Goal: Task Accomplishment & Management: Use online tool/utility

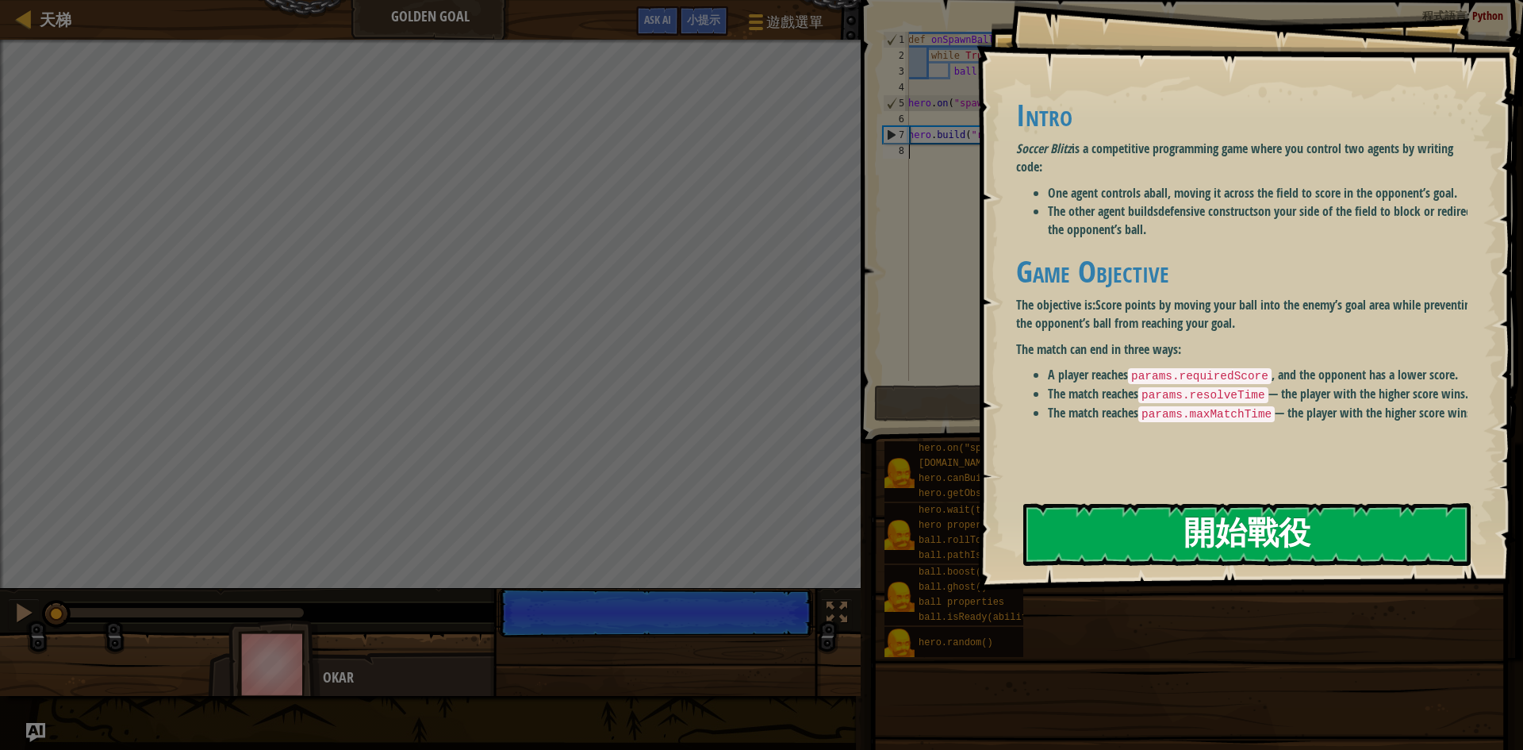
click at [1111, 536] on button "開始戰役" at bounding box center [1248, 534] width 448 height 63
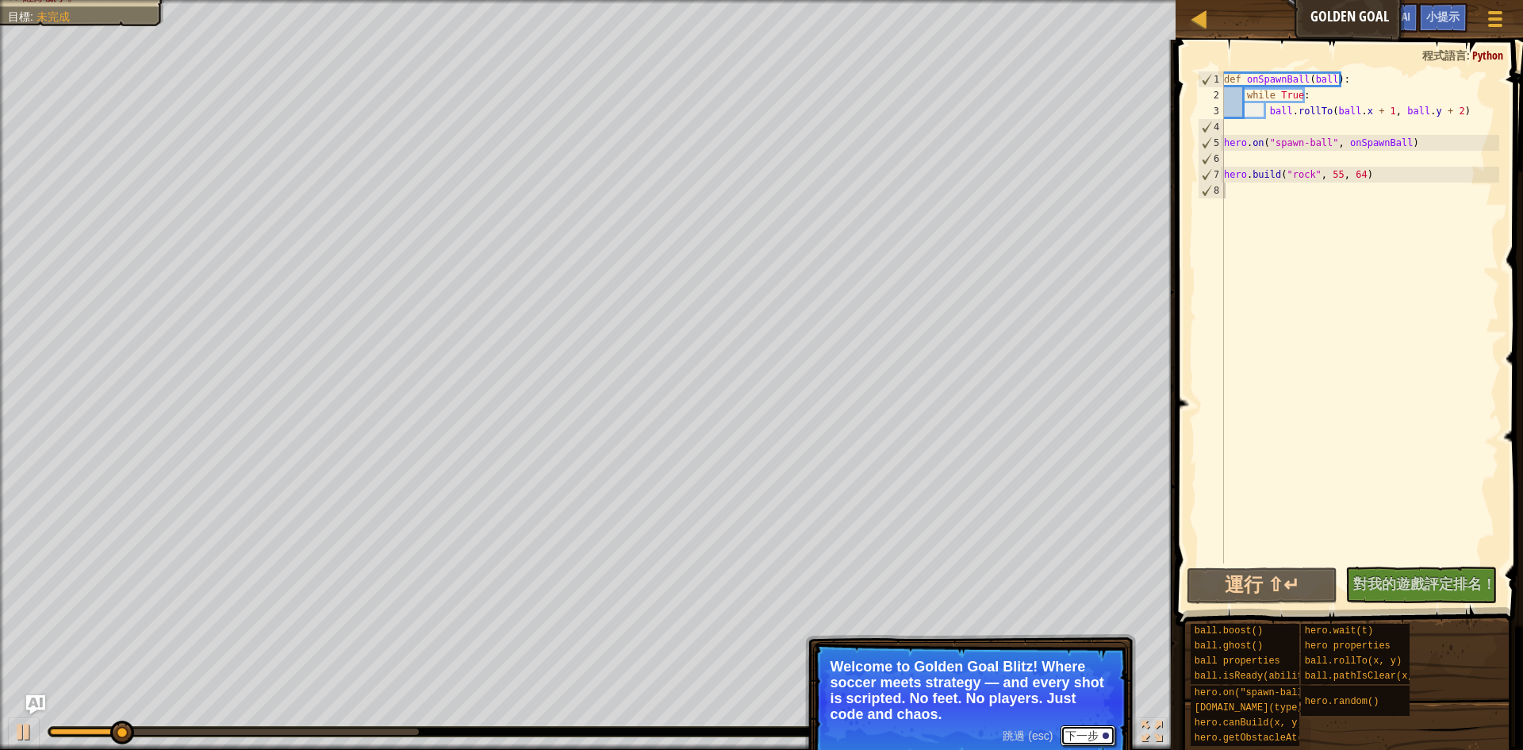
click at [1078, 732] on button "下一步" at bounding box center [1088, 735] width 55 height 21
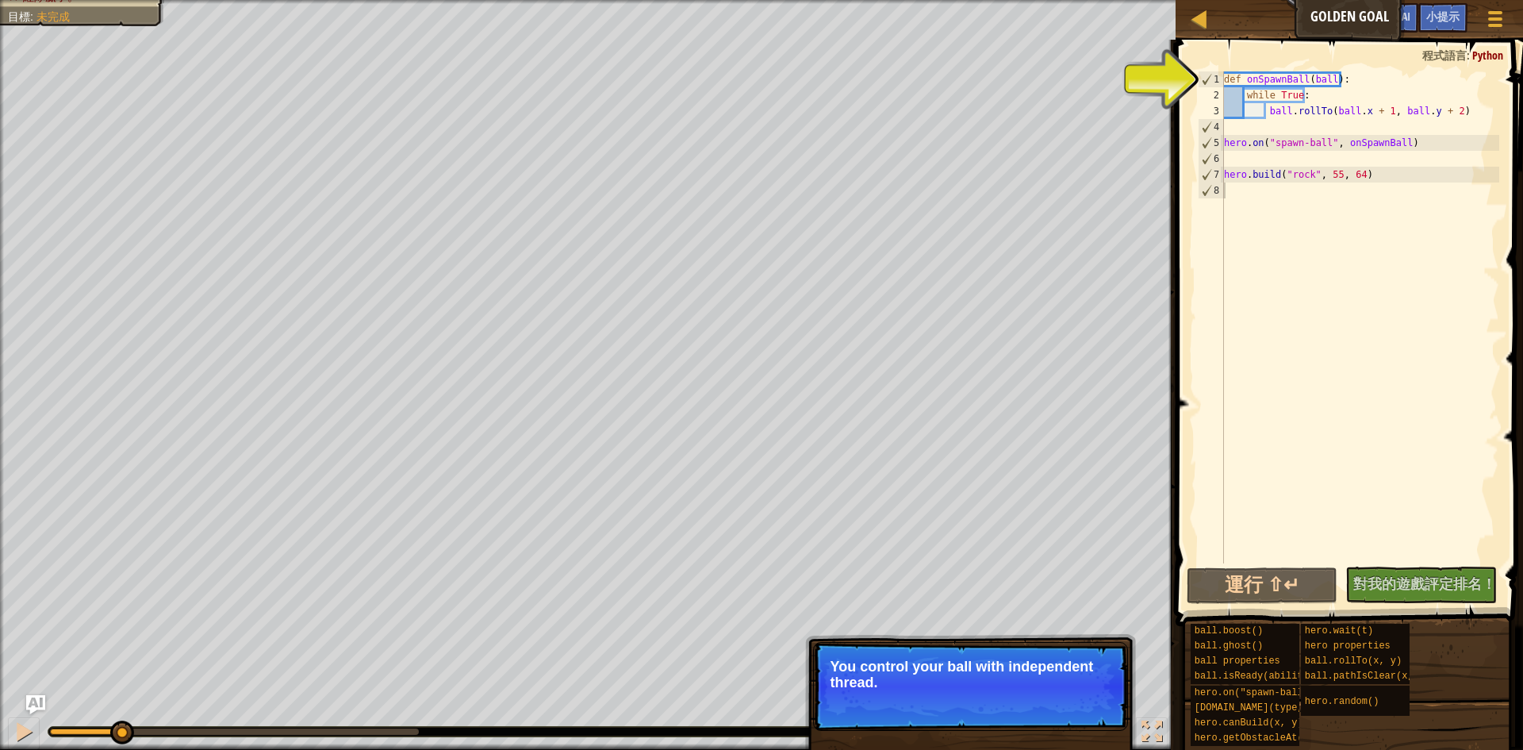
click at [1069, 725] on p "跳過 (esc) 下一步 You control your ball with independent thread." at bounding box center [970, 686] width 315 height 89
click at [1283, 78] on div "def onSpawnBall ( ball ) : while True : ball . rollTo ( ball . x + 1 , ball . y…" at bounding box center [1360, 333] width 279 height 524
type textarea "def onSpawnBall(ball):"
click at [1328, 78] on div "def onSpawnBall ( ball ) : while True : ball . rollTo ( ball . x + 1 , ball . y…" at bounding box center [1360, 333] width 279 height 524
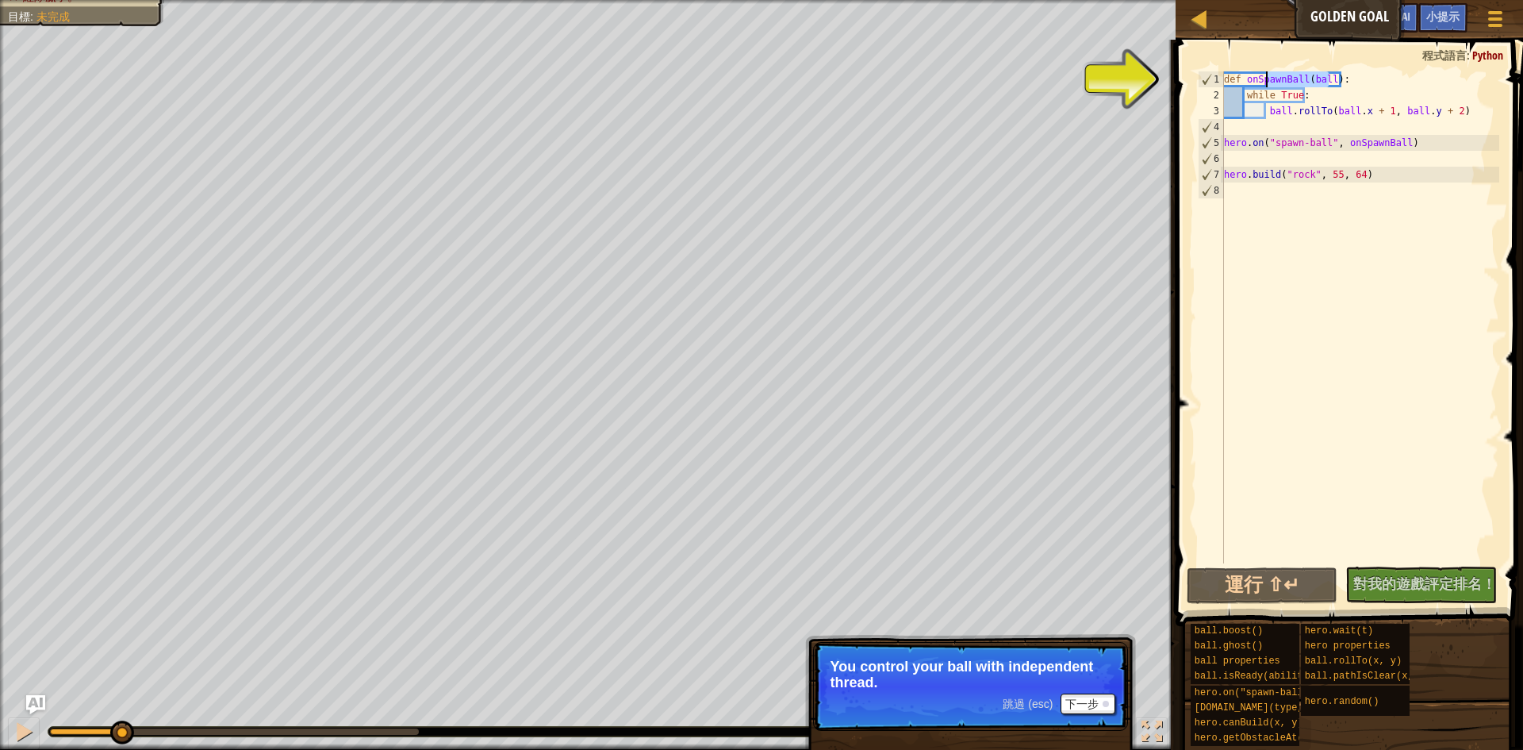
drag, startPoint x: 1328, startPoint y: 78, endPoint x: 1267, endPoint y: 78, distance: 61.1
click at [1267, 78] on div "def onSpawnBall ( ball ) : while True : ball . rollTo ( ball . x + 1 , ball . y…" at bounding box center [1360, 333] width 279 height 524
click at [1267, 78] on div "def onSpawnBall ( ball ) : while True : ball . rollTo ( ball . x + 1 , ball . y…" at bounding box center [1360, 317] width 279 height 492
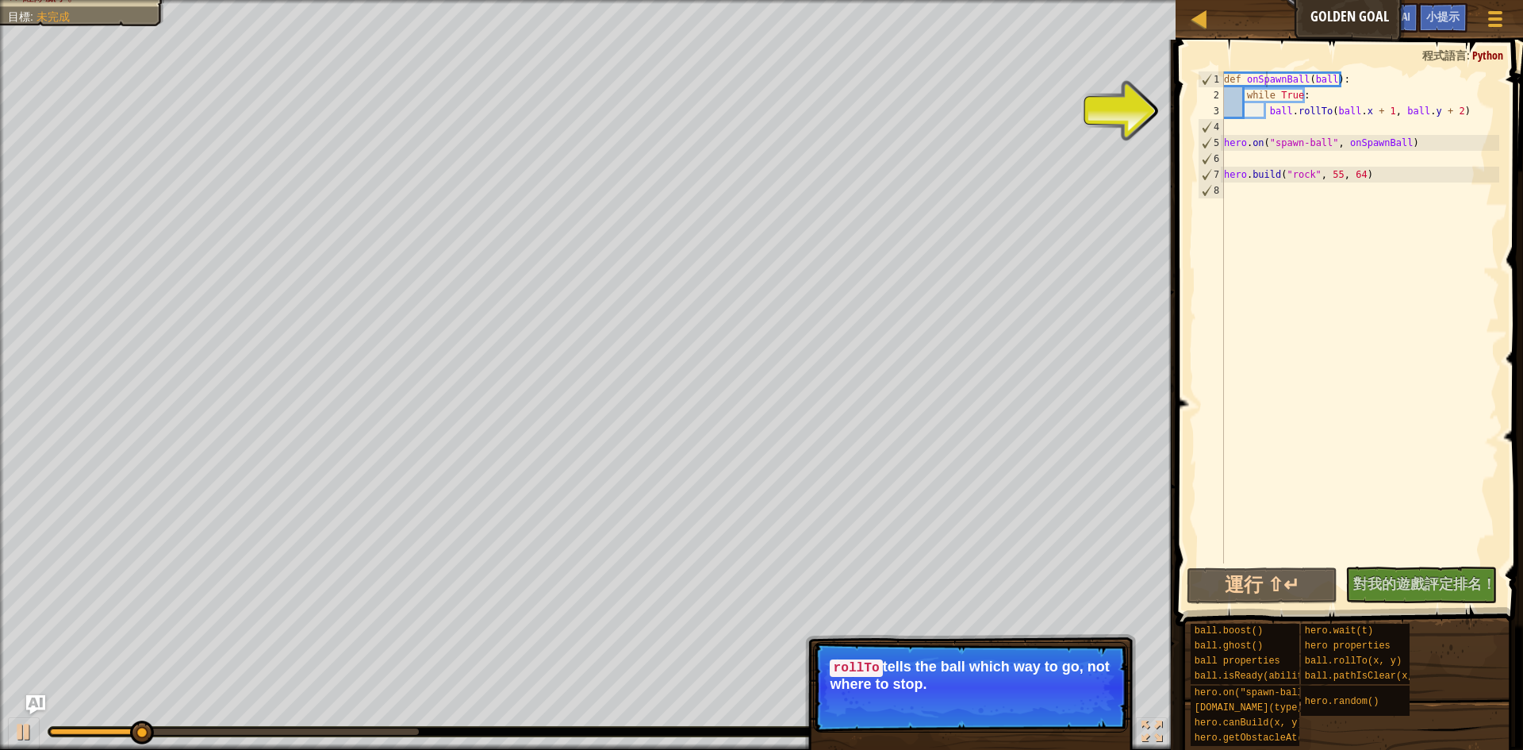
click at [1014, 693] on p "跳過 (esc) 下一步 rollTo tells the ball which way to go, not where to stop." at bounding box center [970, 687] width 315 height 90
click at [1039, 708] on span "跳過 (esc)" at bounding box center [1028, 705] width 50 height 13
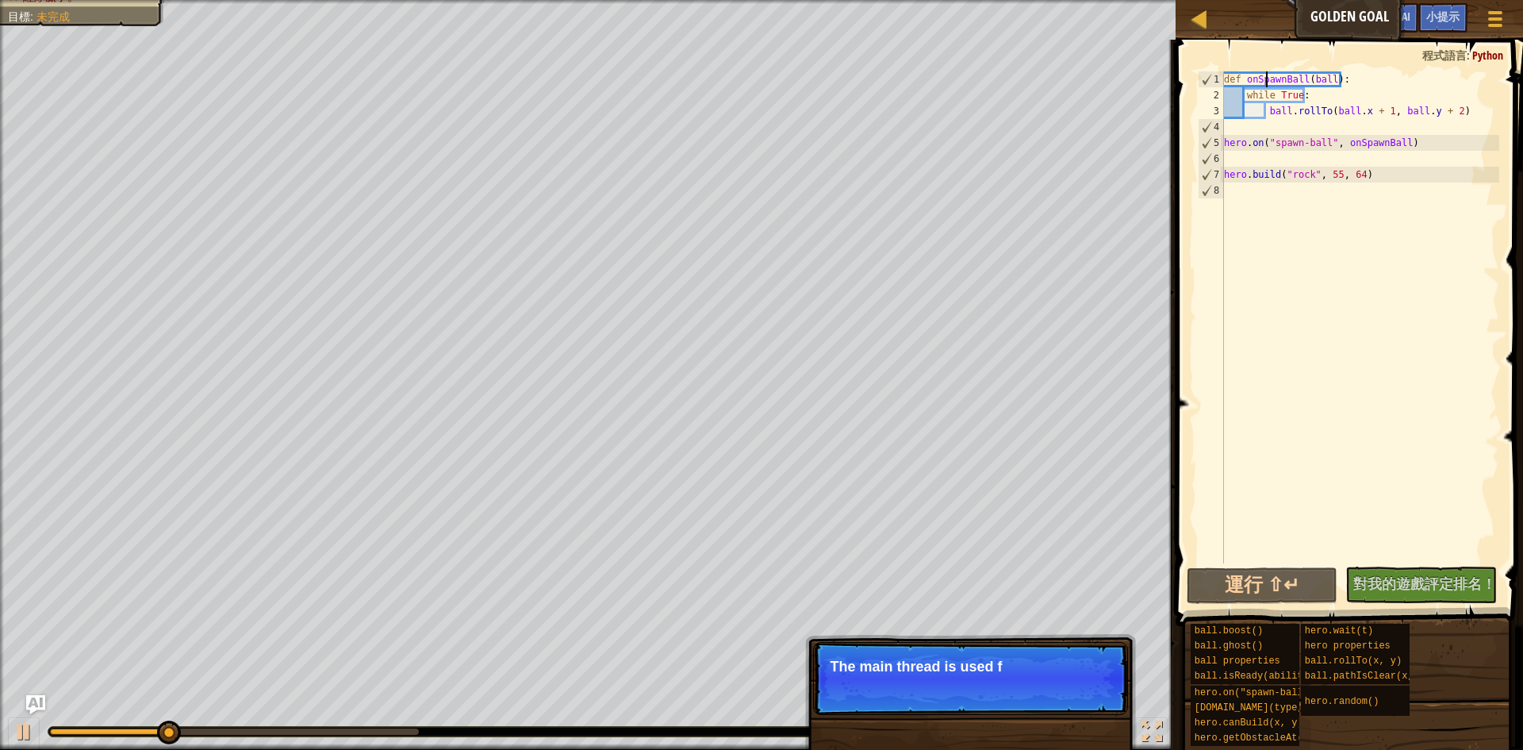
click at [1035, 688] on p "跳過 (esc) 下一步 The main thread is used f" at bounding box center [970, 678] width 315 height 73
click at [1035, 685] on p "跳過 (esc) 下一步 The main thread is used for the defenc" at bounding box center [970, 678] width 315 height 73
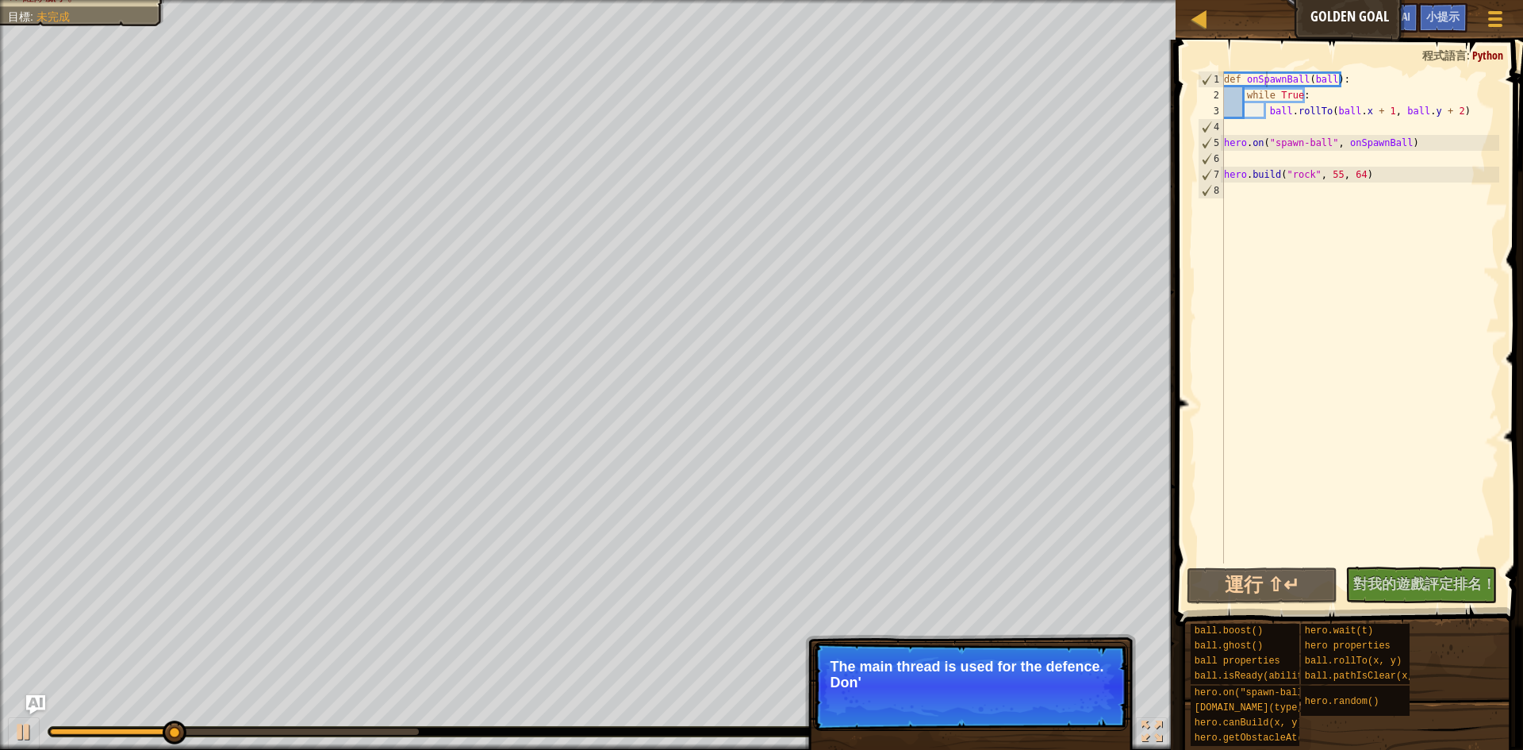
click at [1035, 685] on p "The main thread is used for the defence. Don'" at bounding box center [971, 675] width 282 height 32
click at [1035, 685] on p "The main thread is used for the defence. Don't let t" at bounding box center [971, 675] width 282 height 32
click at [1035, 684] on p "The main thread is used for the defence. Don't let them get" at bounding box center [971, 675] width 282 height 32
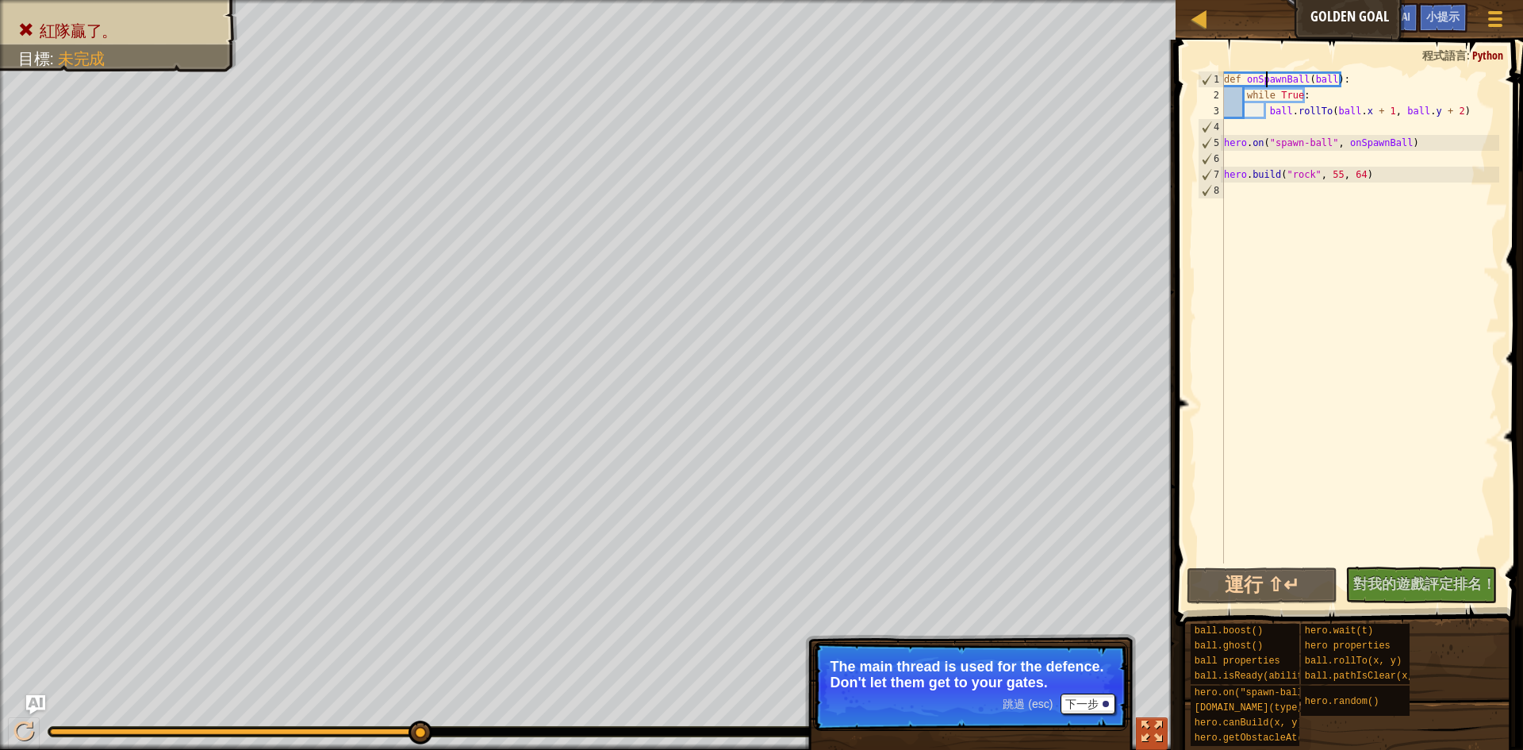
drag, startPoint x: 218, startPoint y: 734, endPoint x: 1136, endPoint y: 732, distance: 918.0
click at [1159, 743] on div "♫" at bounding box center [588, 728] width 1176 height 48
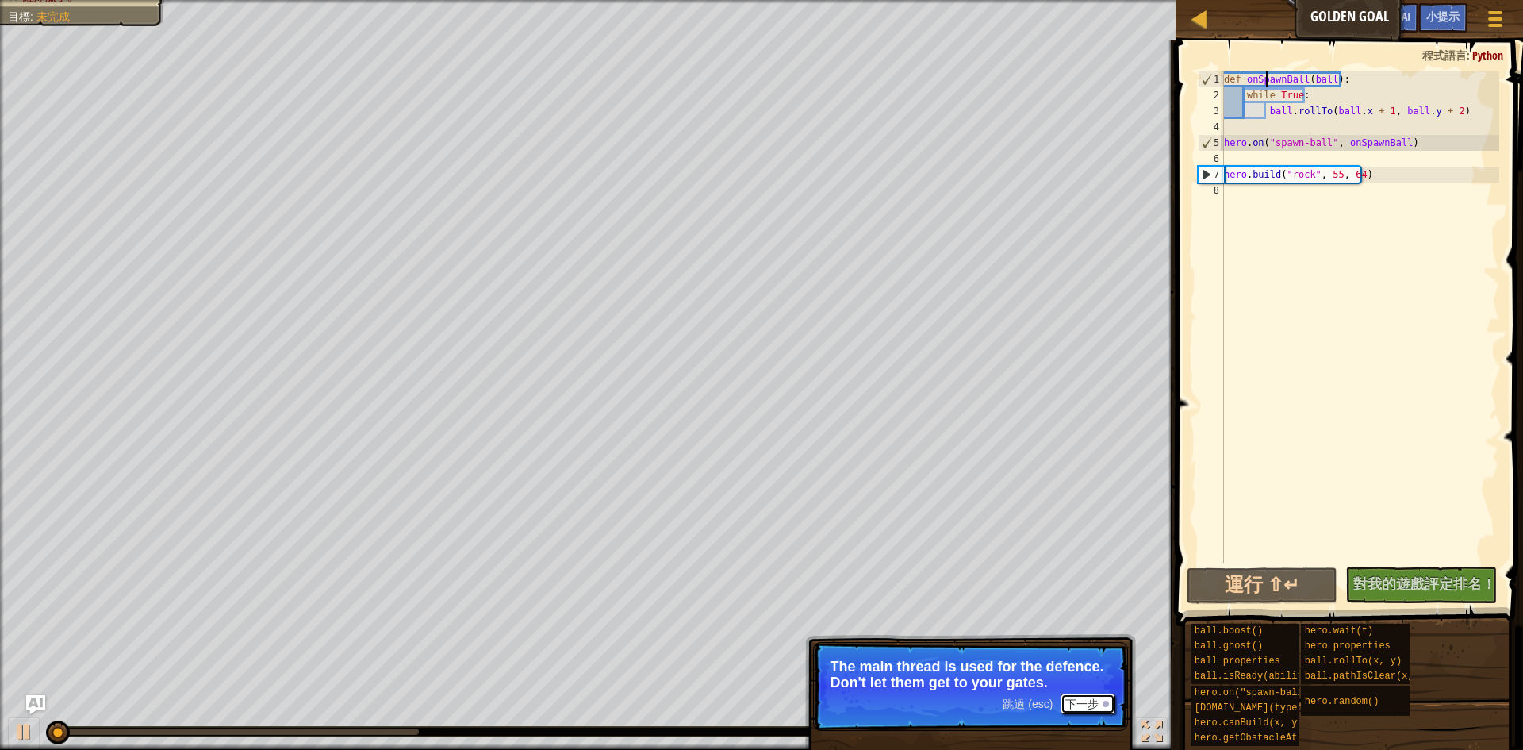
click at [1096, 700] on button "下一步" at bounding box center [1088, 703] width 55 height 21
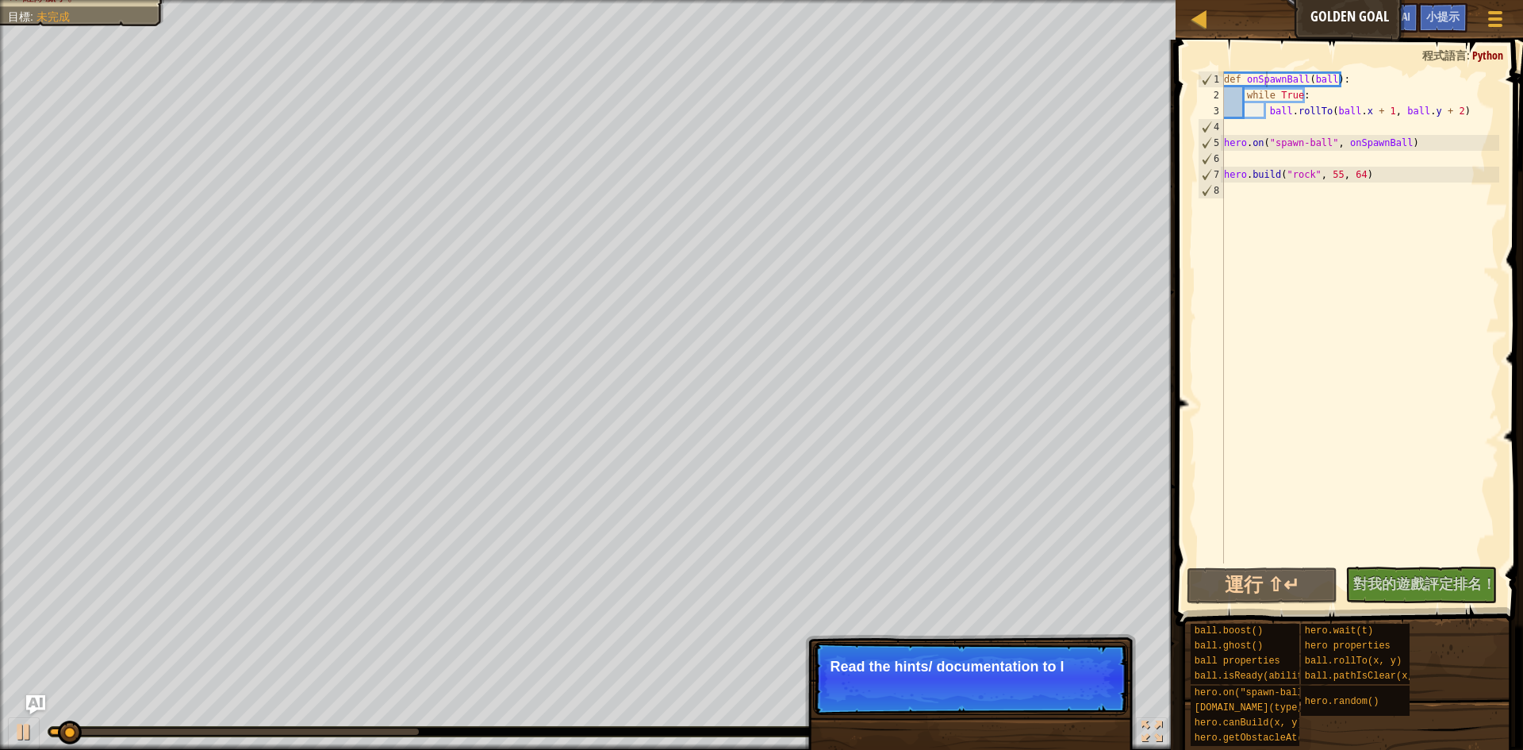
drag, startPoint x: 440, startPoint y: 730, endPoint x: 909, endPoint y: 722, distance: 469.8
click at [671, 743] on div "♫" at bounding box center [588, 728] width 1176 height 48
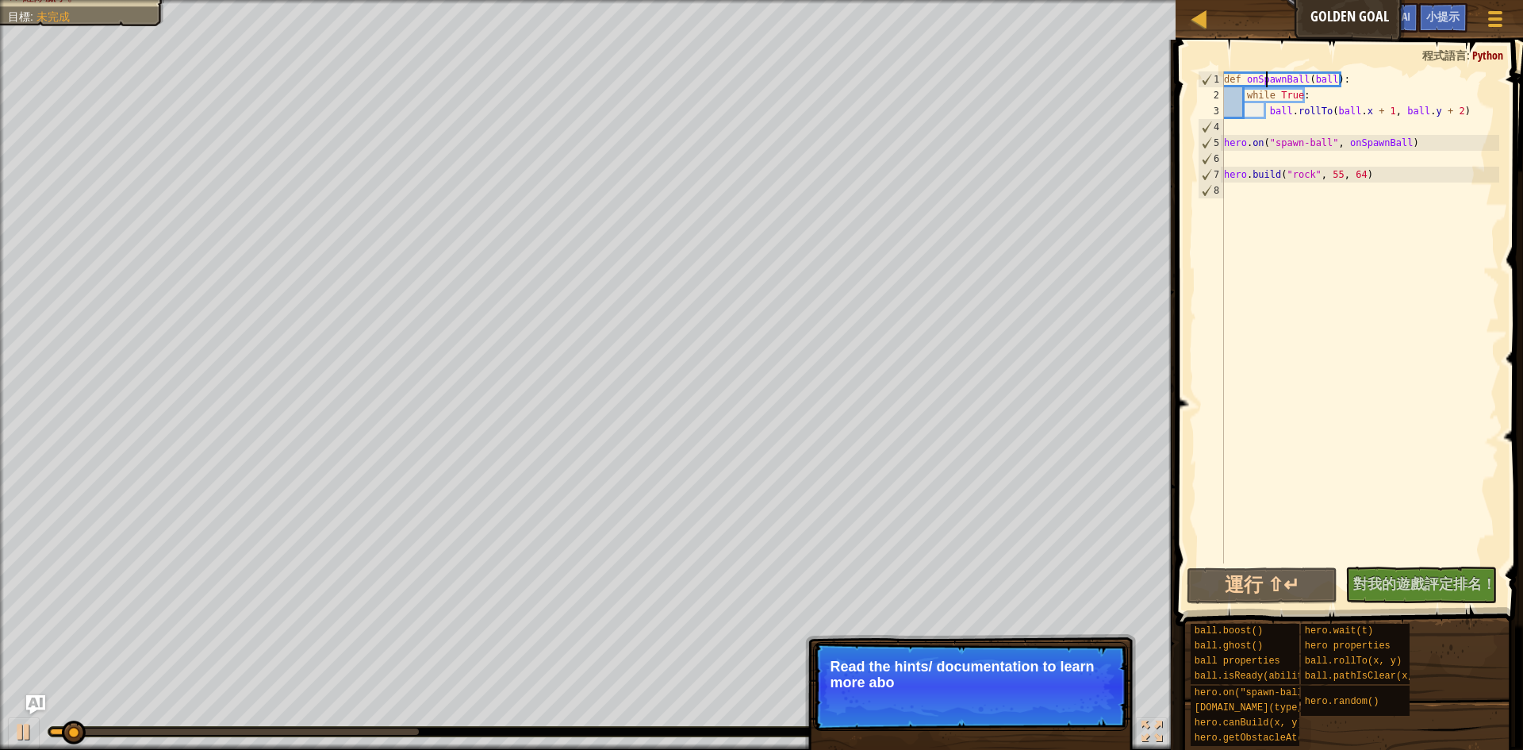
click at [1039, 696] on p "跳過 (esc) 下一步 Read the hints/ documentation to learn more abo" at bounding box center [970, 686] width 315 height 89
click at [1028, 707] on span "跳過 (esc)" at bounding box center [1028, 703] width 50 height 13
